Goal: Check status: Check status

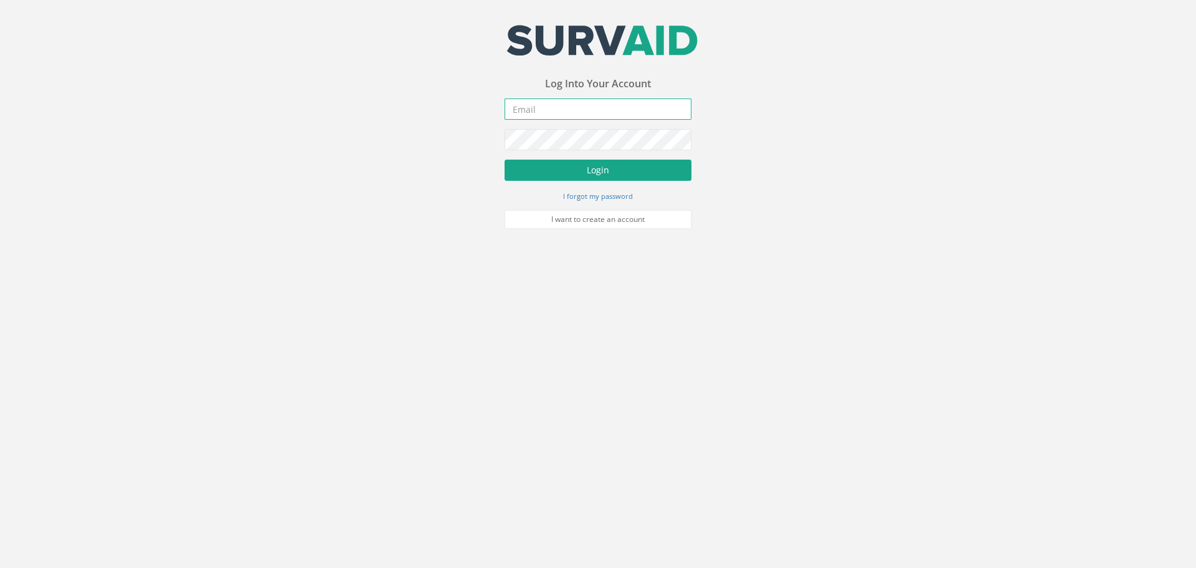
type input "[PERSON_NAME][EMAIL_ADDRESS][PERSON_NAME][DOMAIN_NAME]"
drag, startPoint x: 607, startPoint y: 174, endPoint x: 622, endPoint y: 202, distance: 31.5
click at [607, 174] on button "Login" at bounding box center [598, 169] width 187 height 21
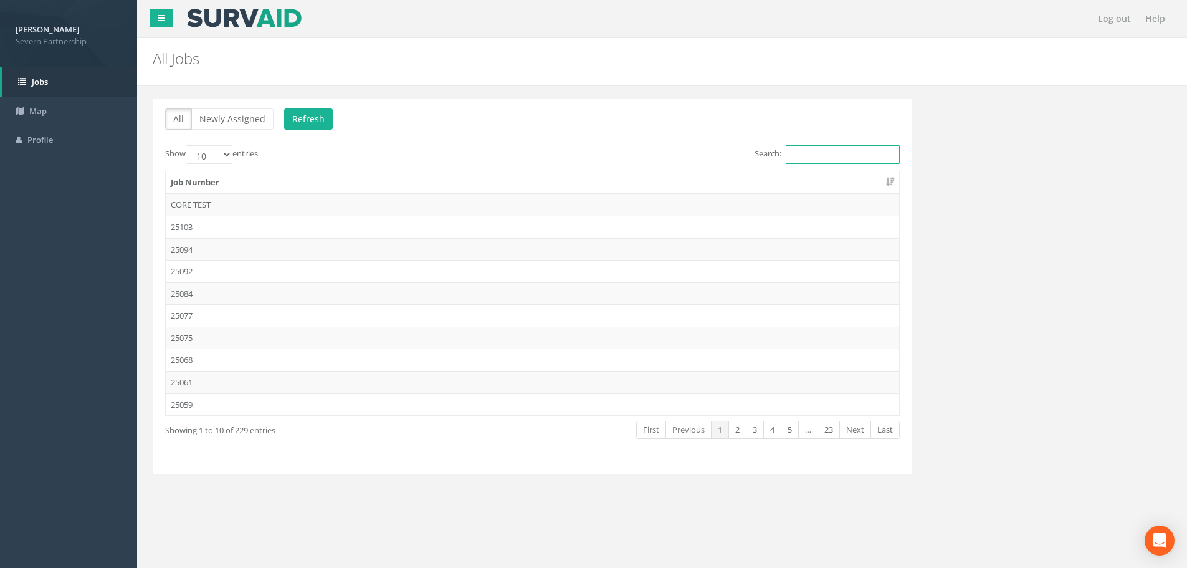
click at [835, 160] on input "Search:" at bounding box center [843, 154] width 114 height 19
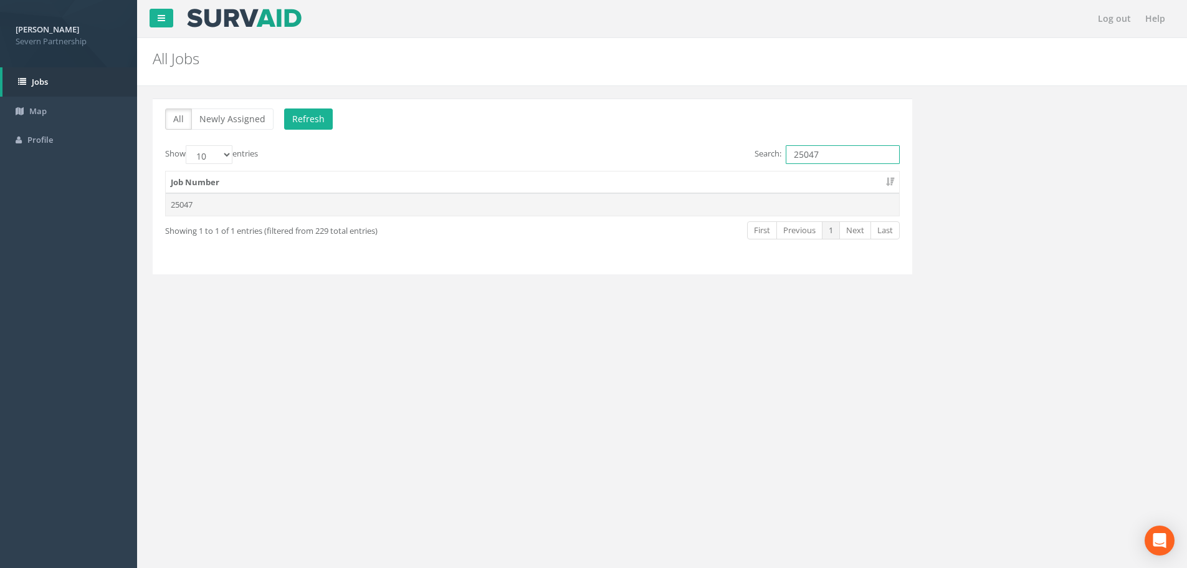
type input "25047"
click at [582, 204] on td "25047" at bounding box center [532, 204] width 733 height 22
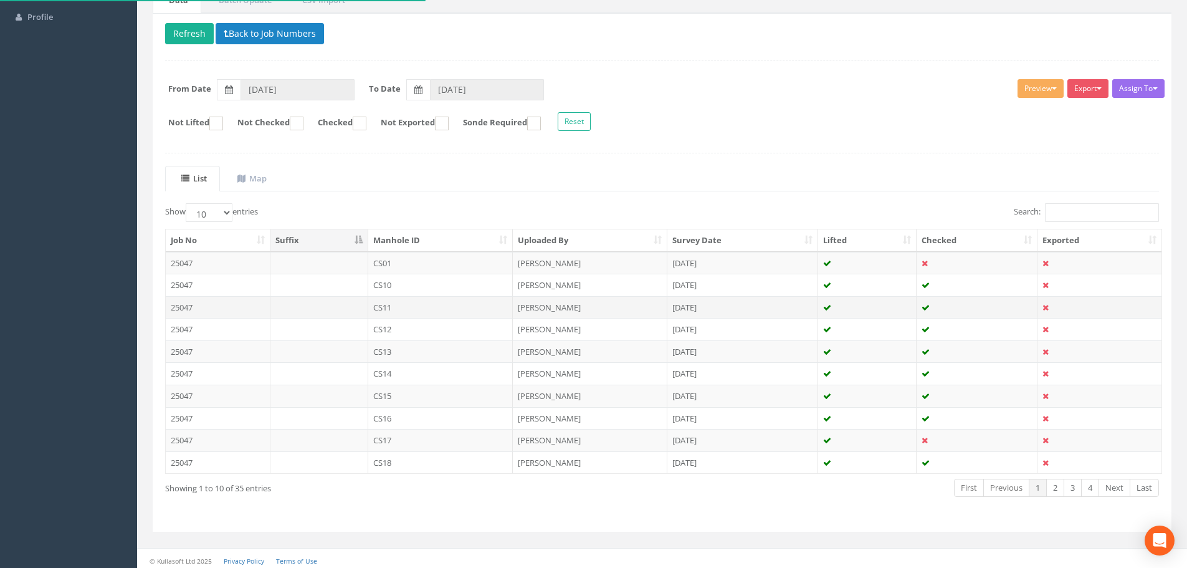
scroll to position [127, 0]
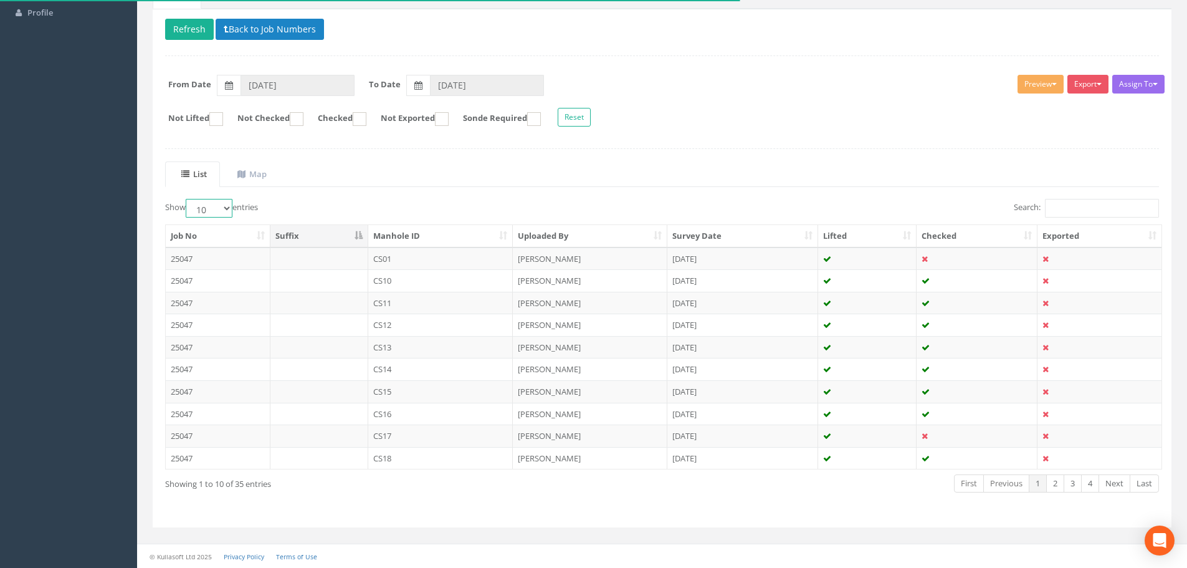
click at [215, 211] on select "10 25 50 100" at bounding box center [209, 208] width 47 height 19
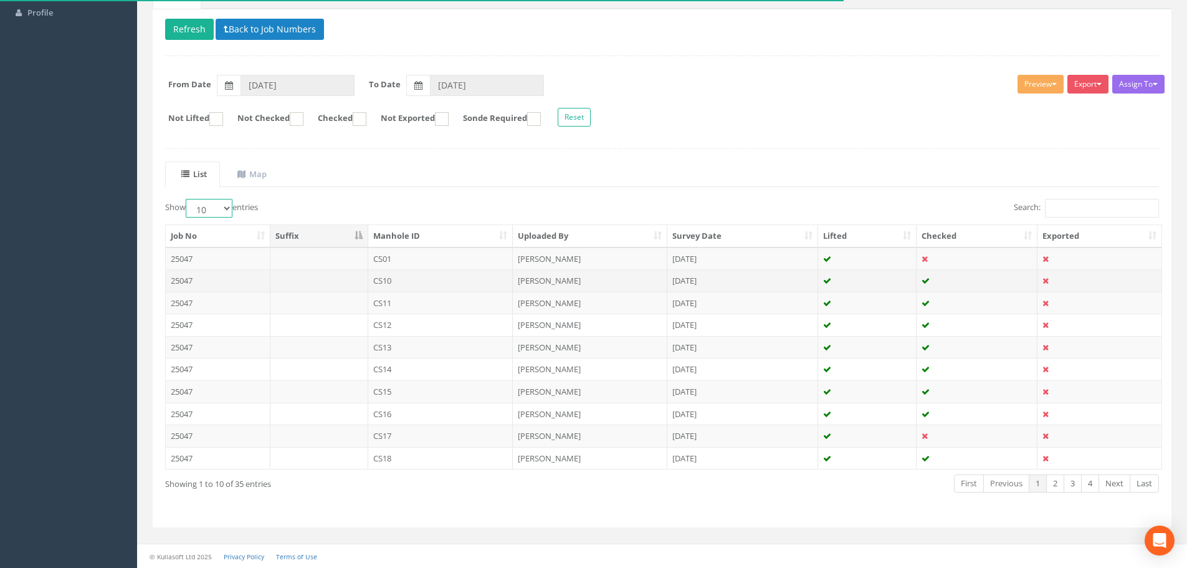
select select "100"
click at [188, 199] on select "10 25 50 100" at bounding box center [209, 208] width 47 height 19
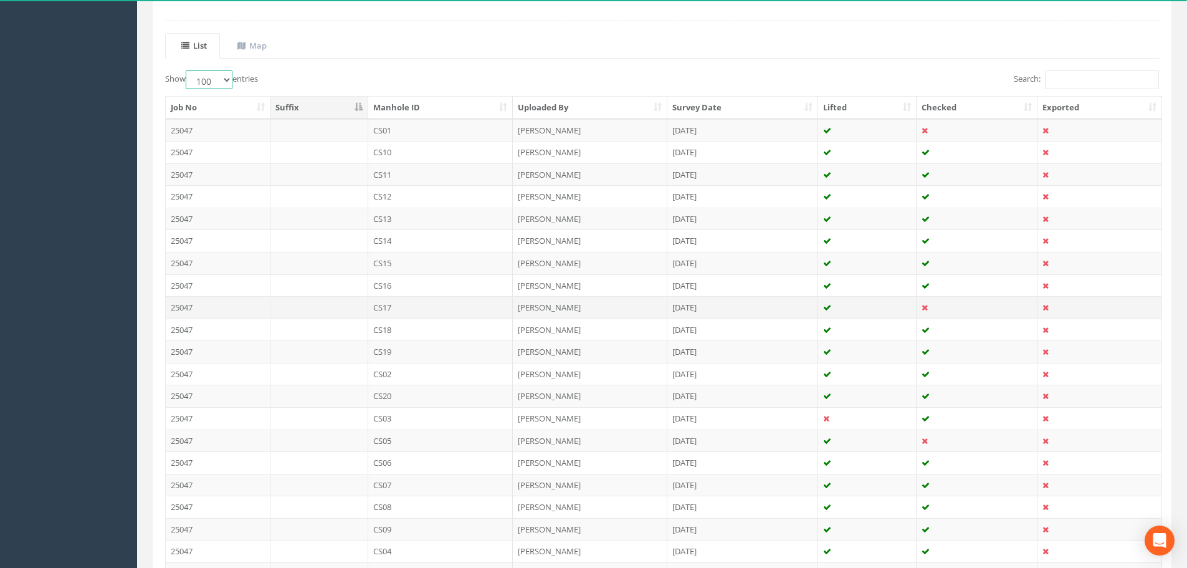
scroll to position [245, 0]
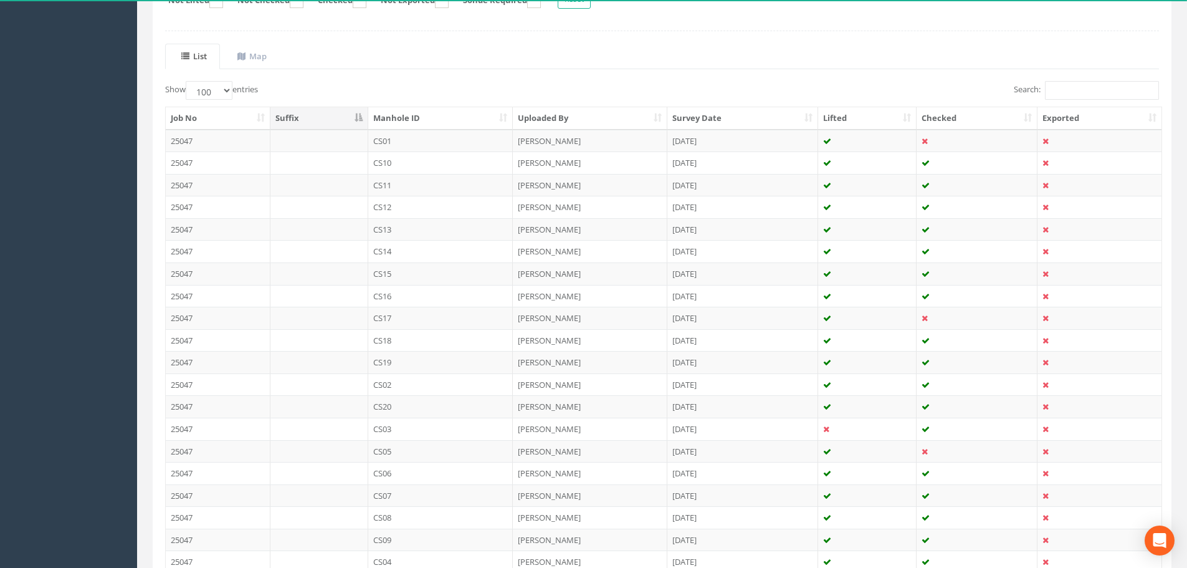
click at [724, 120] on th "Survey Date" at bounding box center [742, 118] width 151 height 22
